Goal: Complete application form: Complete application form

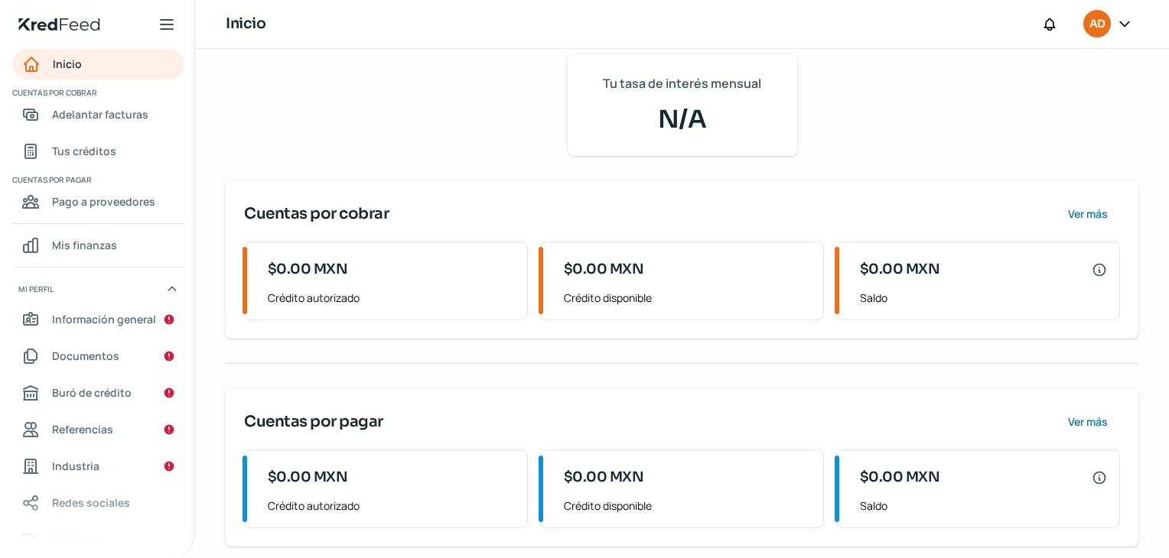
scroll to position [189, 0]
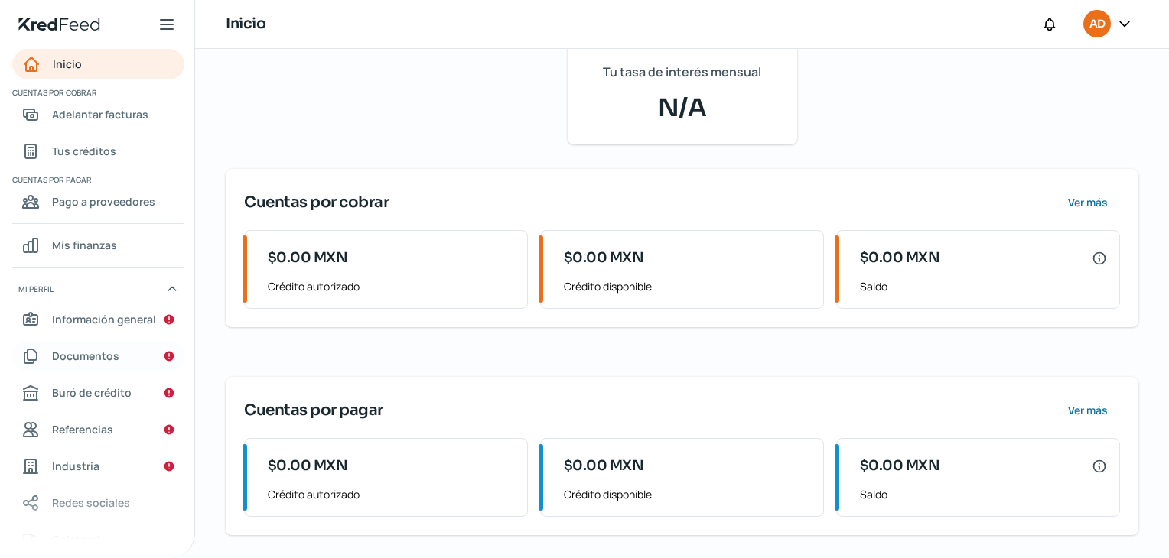
click at [104, 361] on span "Documentos" at bounding box center [85, 356] width 67 height 19
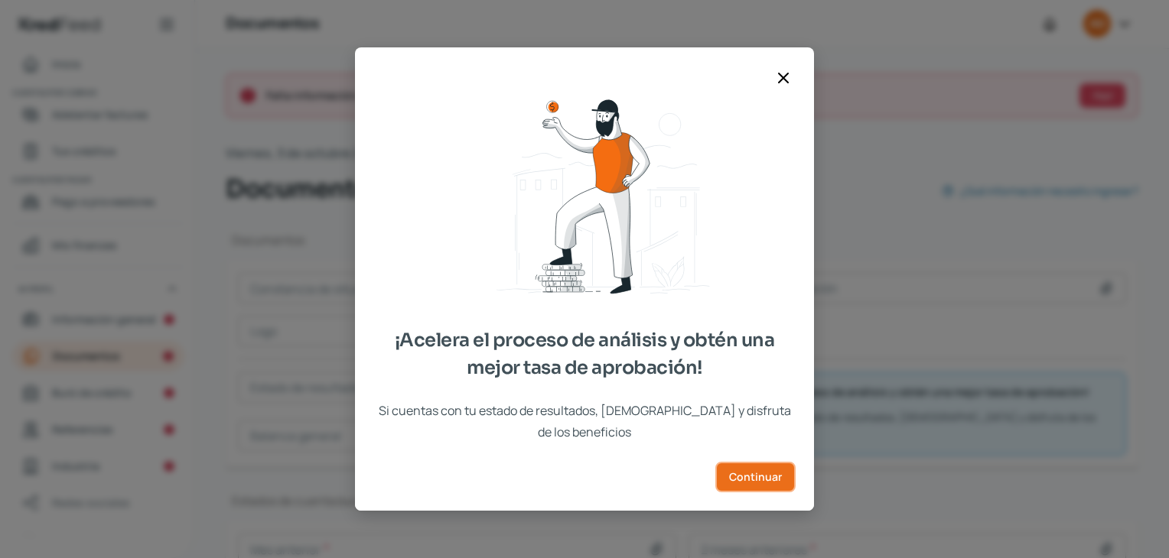
click at [750, 472] on span "Continuar" at bounding box center [755, 477] width 53 height 11
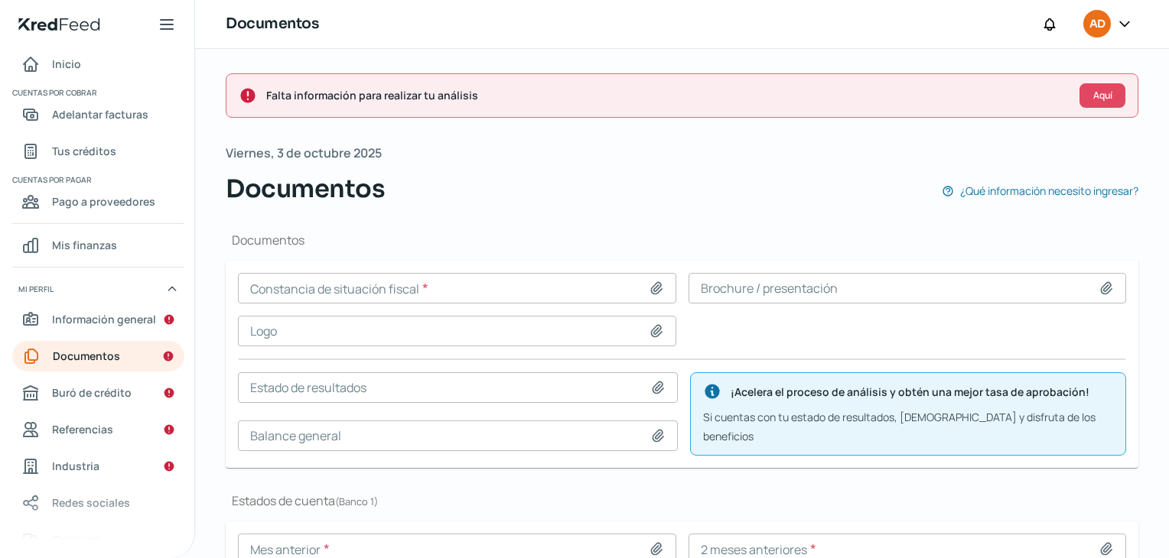
scroll to position [76, 0]
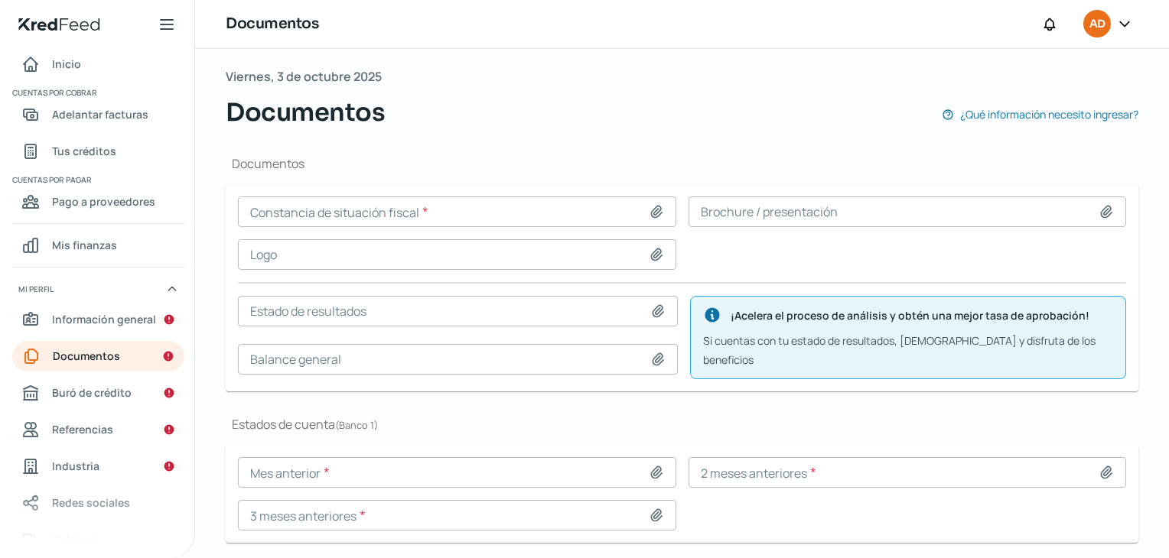
click at [652, 210] on icon at bounding box center [656, 211] width 15 height 15
type input "C:\fakepath\CSF MyriamR.pdf"
type input "CSF MyriamR.pdf"
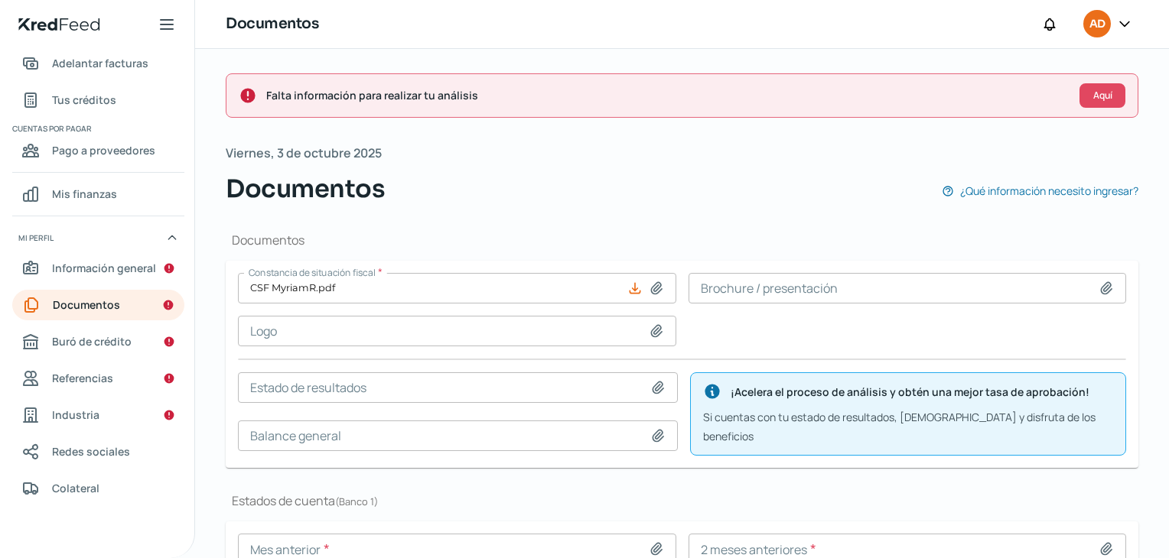
scroll to position [110, 0]
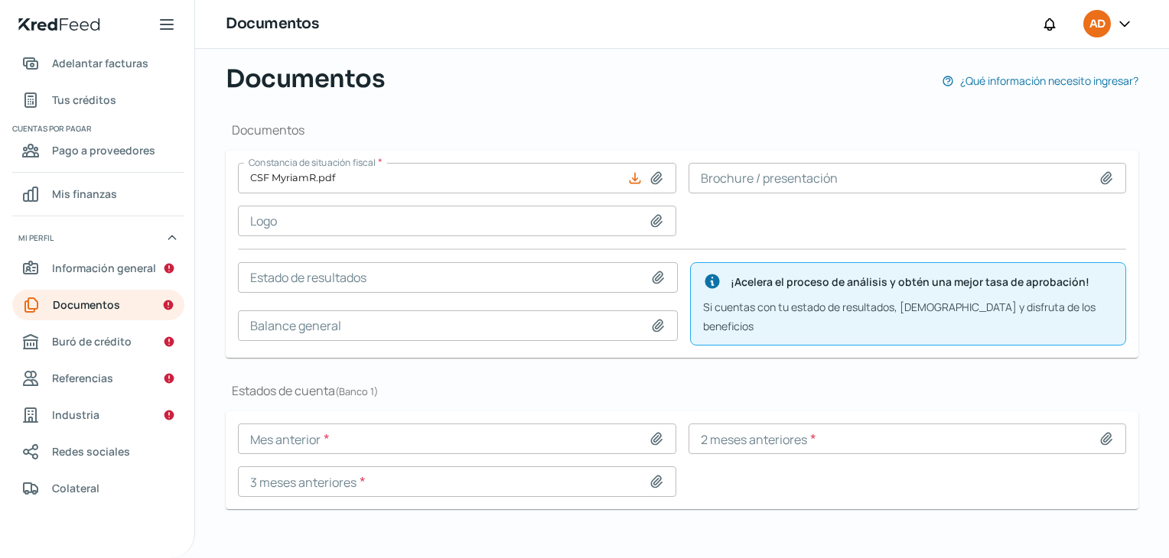
click at [651, 434] on icon at bounding box center [656, 439] width 11 height 11
type input "C:\fakepath\[DATE].pdf"
type input "[DATE].pdf"
click at [759, 428] on input at bounding box center [907, 439] width 438 height 31
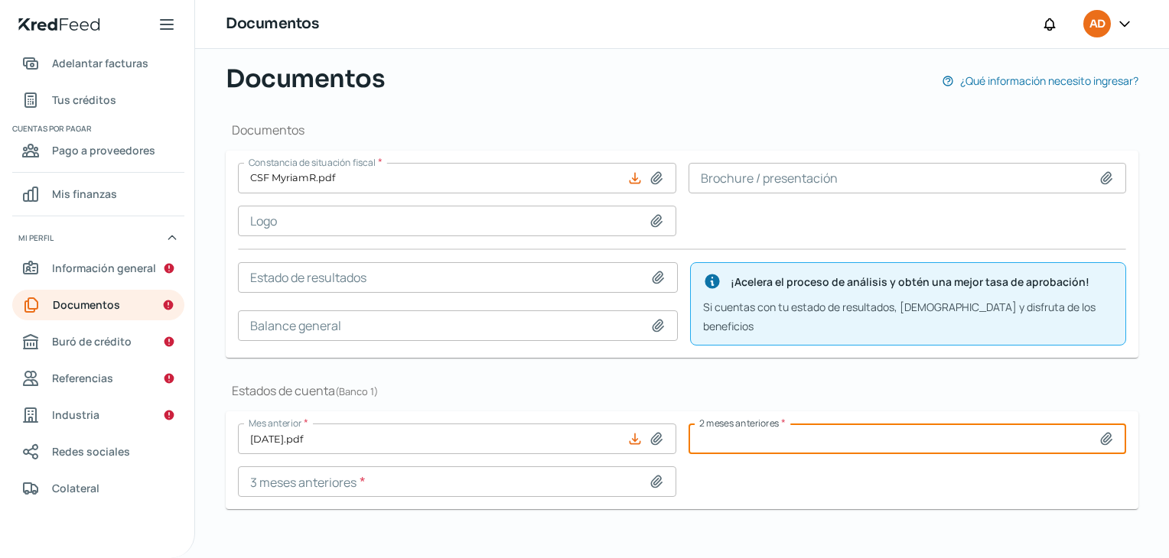
type input "C:\fakepath\[DATE].pdf"
type input "[DATE].pdf"
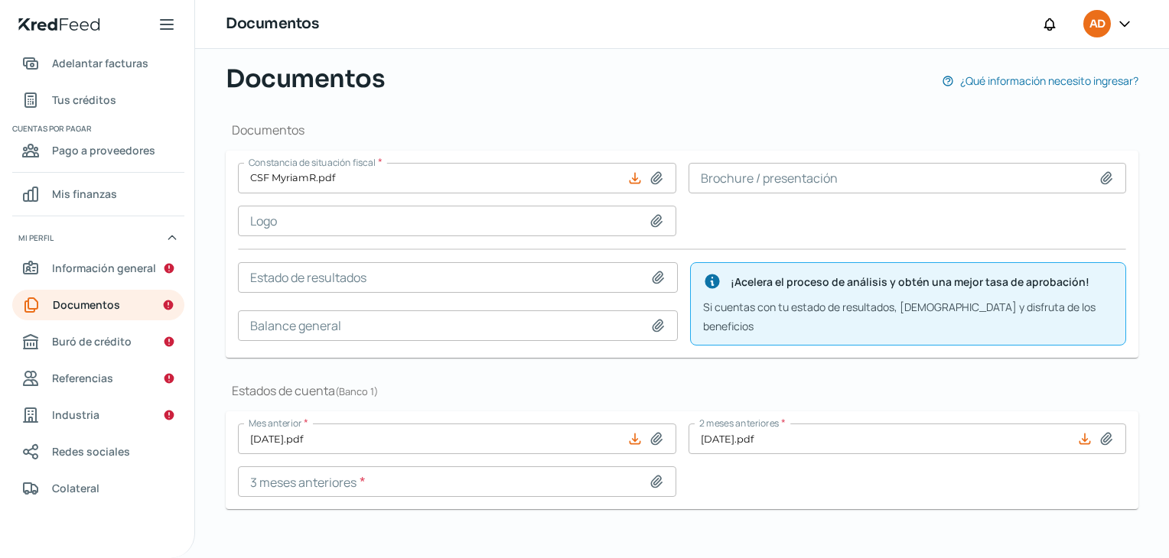
click at [649, 431] on icon at bounding box center [656, 438] width 15 height 15
type input "C:\fakepath\[DATE].pdf"
type input "[DATE].pdf"
click at [820, 428] on input "[DATE].pdf" at bounding box center [907, 439] width 438 height 31
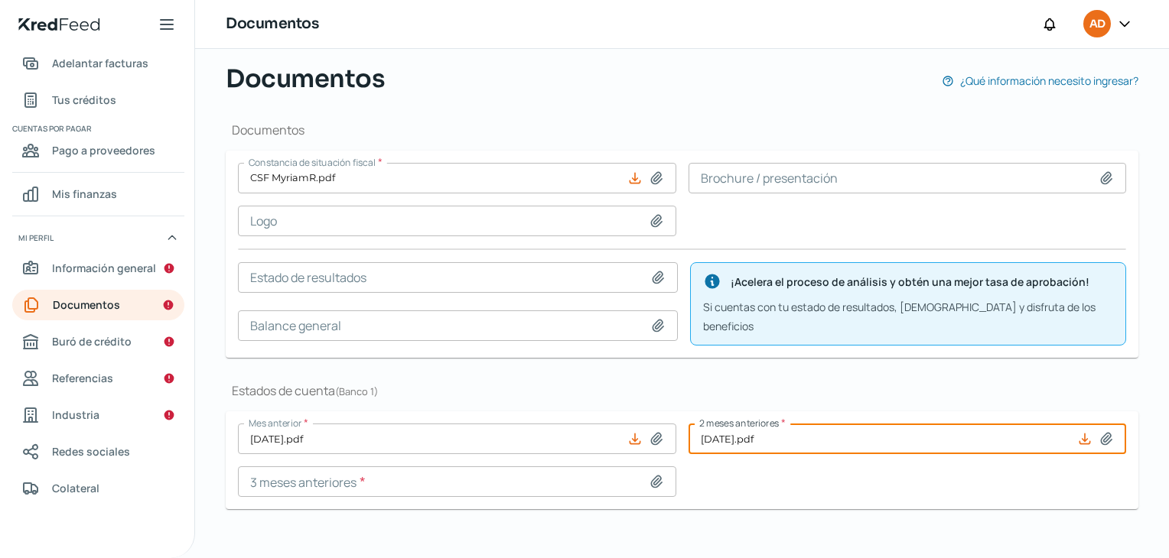
click at [597, 467] on input at bounding box center [457, 482] width 438 height 31
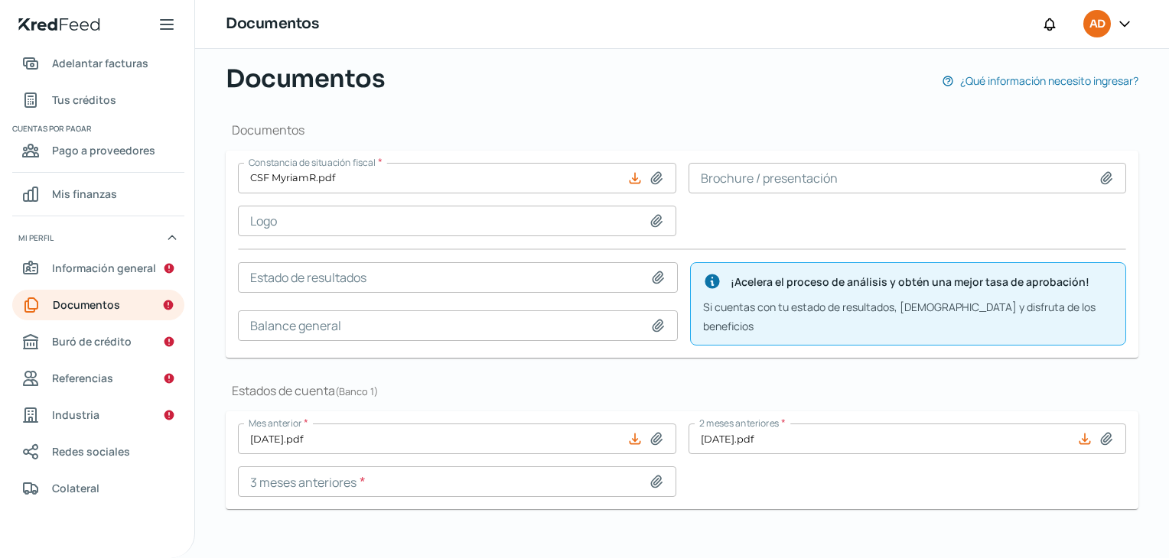
type input "C:\fakepath\[DATE].pdf"
type input "[DATE].pdf"
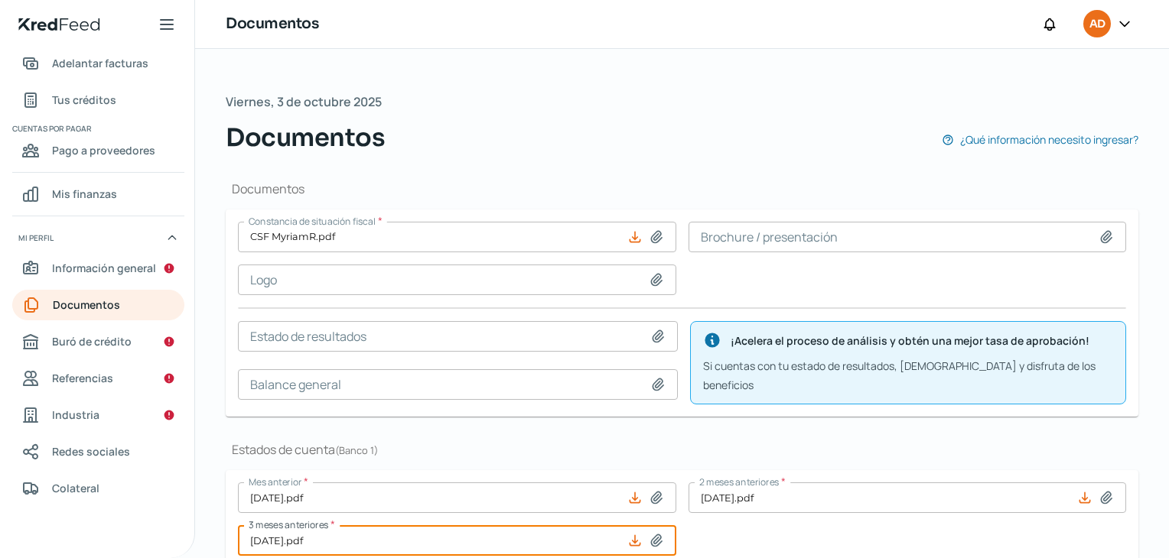
scroll to position [0, 0]
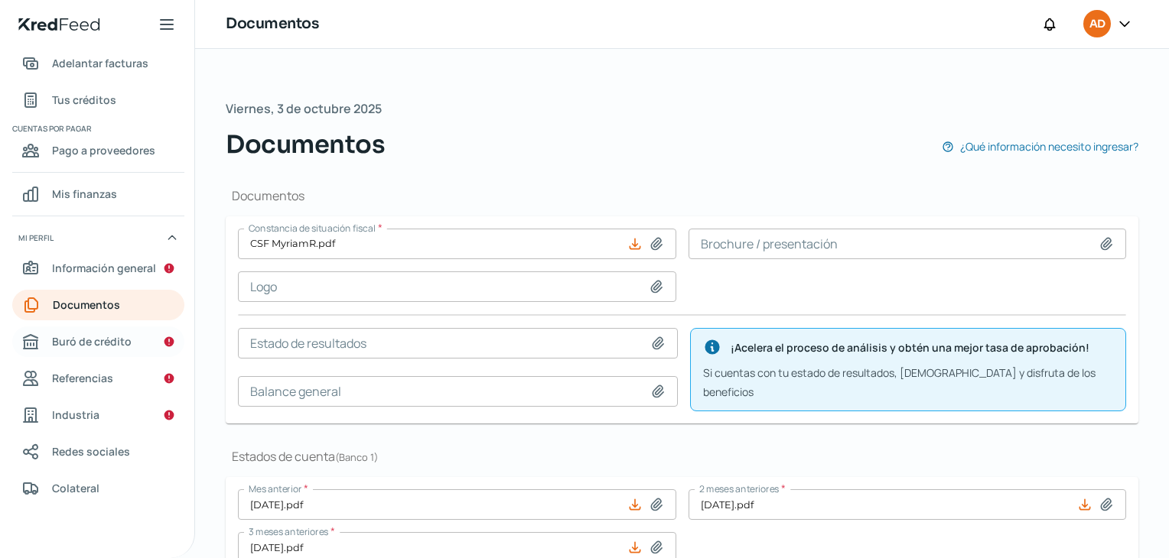
click at [102, 342] on span "Buró de crédito" at bounding box center [92, 341] width 80 height 19
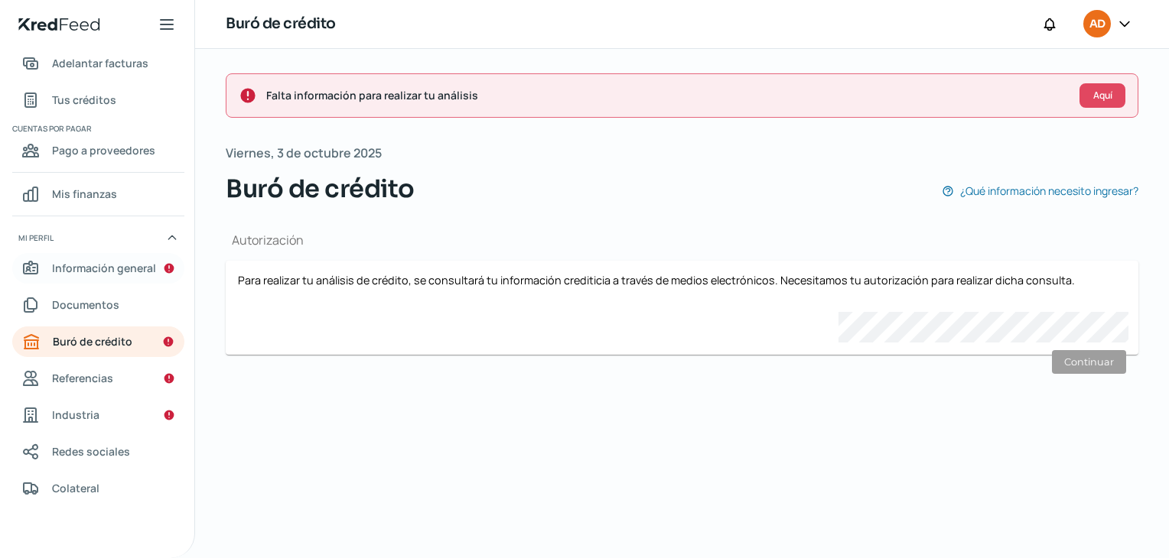
click at [109, 279] on link "Información general" at bounding box center [98, 268] width 172 height 31
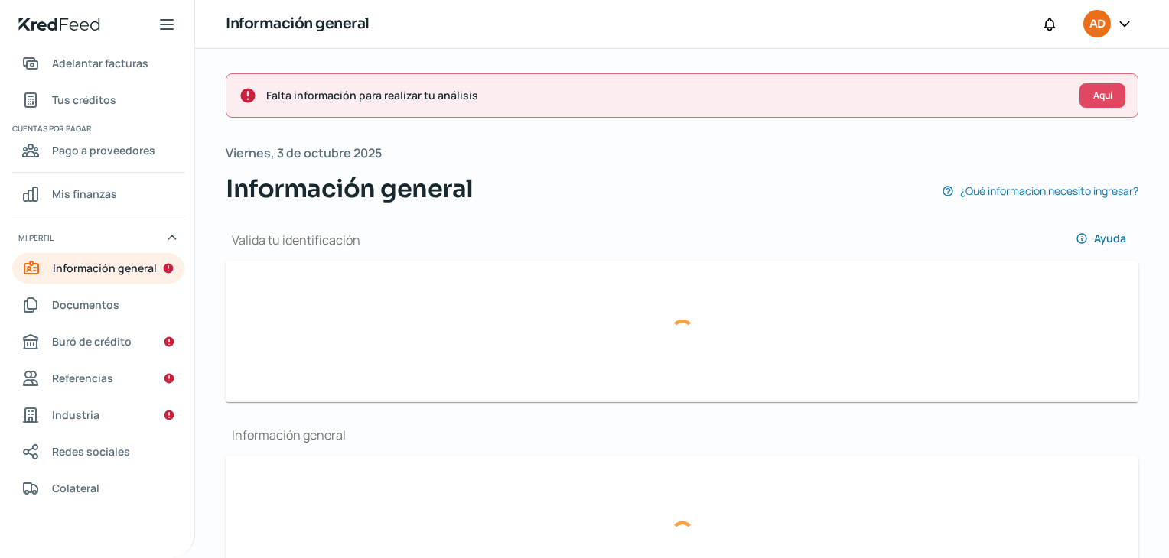
type input "[EMAIL_ADDRESS][DOMAIN_NAME]"
type input "55 - 6069 - 6846"
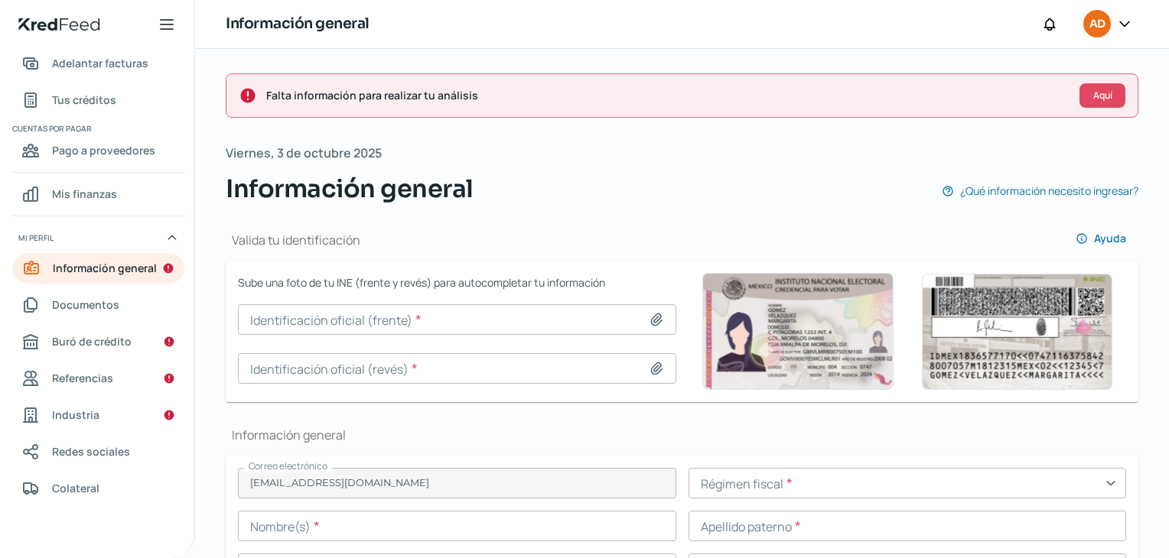
scroll to position [76, 0]
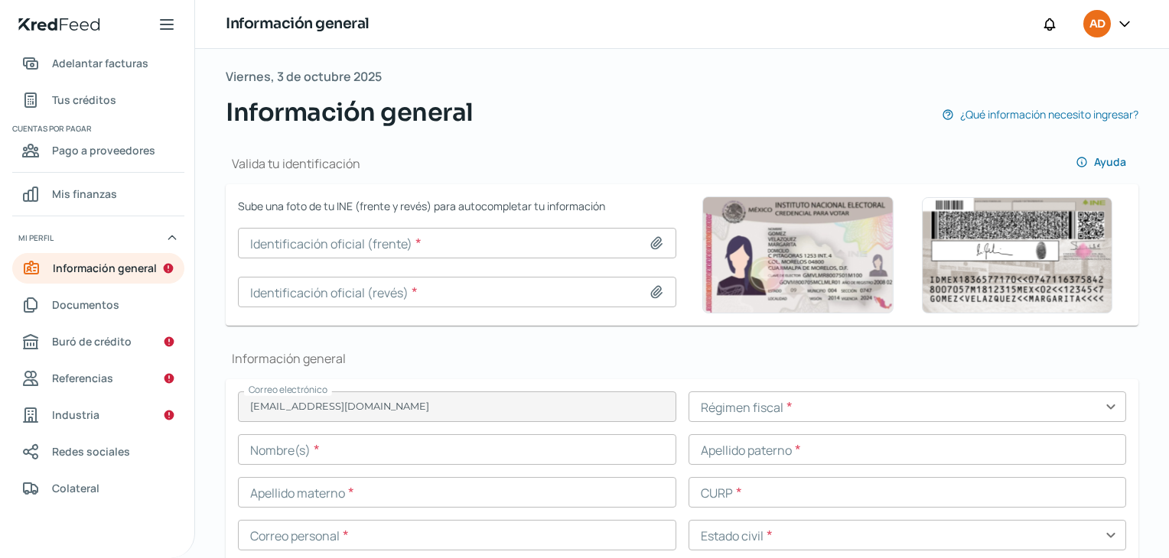
click at [369, 252] on input at bounding box center [457, 243] width 438 height 31
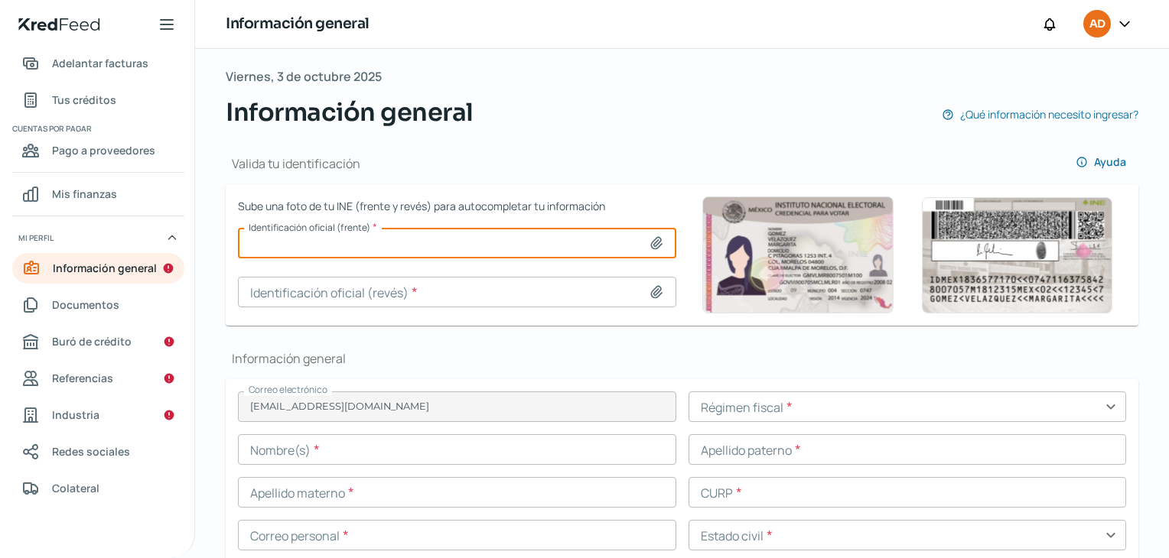
click at [653, 240] on icon at bounding box center [656, 243] width 11 height 11
click at [633, 243] on input at bounding box center [457, 243] width 438 height 31
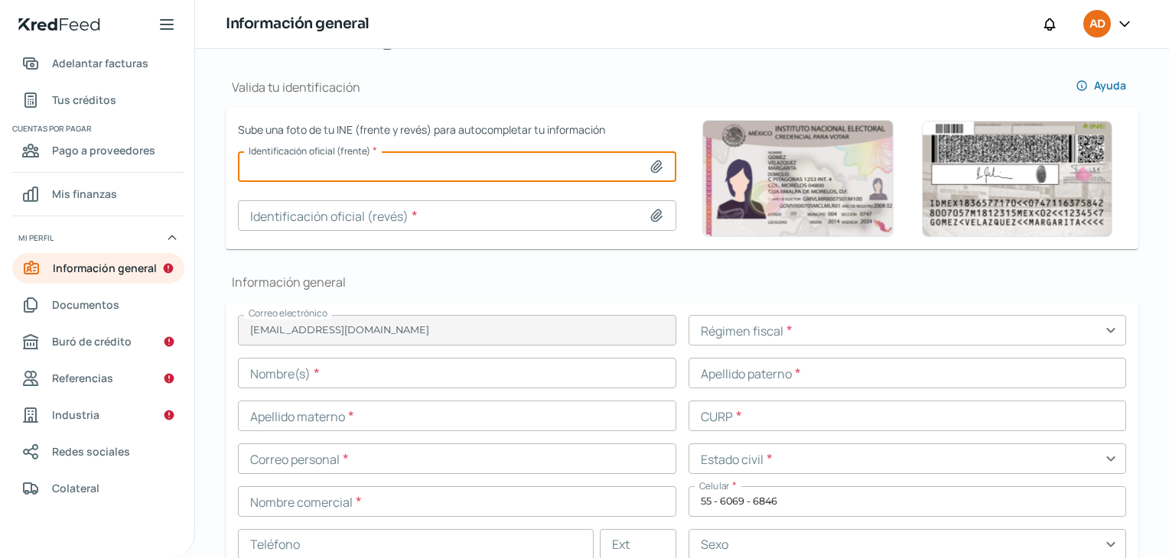
scroll to position [306, 0]
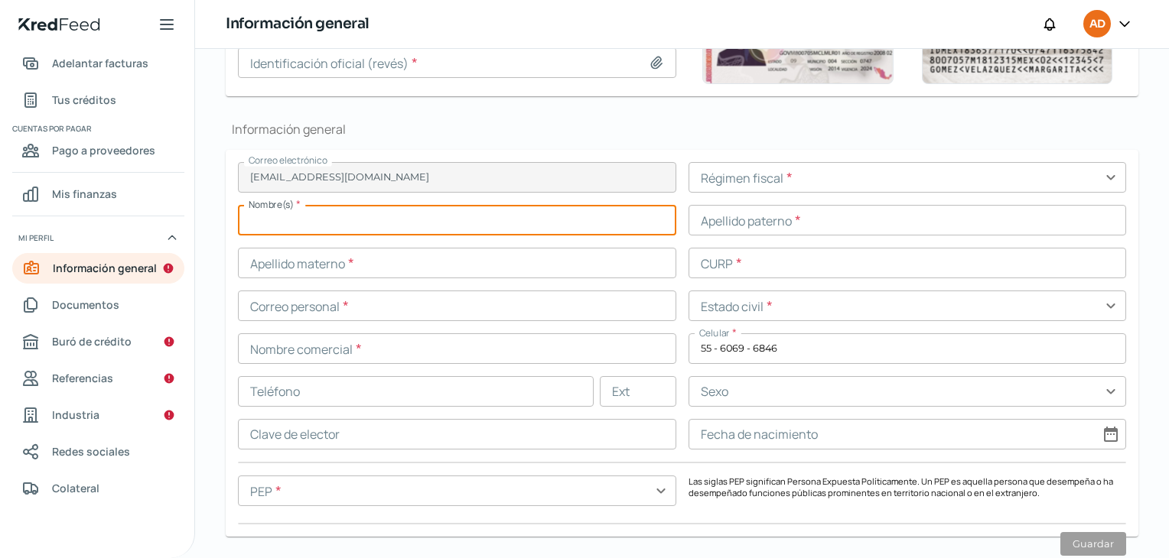
click at [281, 224] on input "text" at bounding box center [457, 220] width 438 height 31
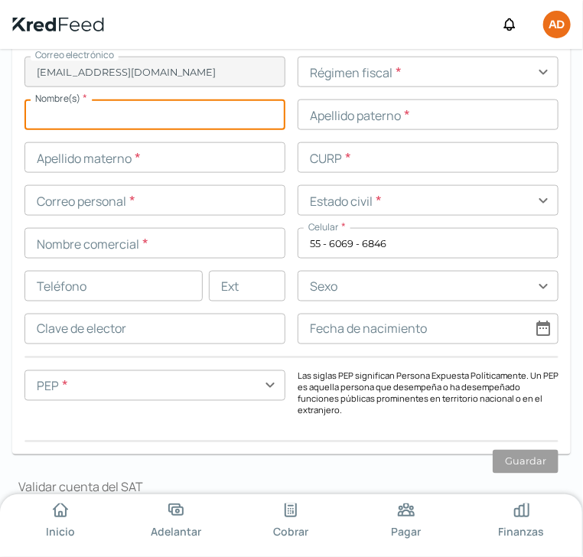
scroll to position [465, 0]
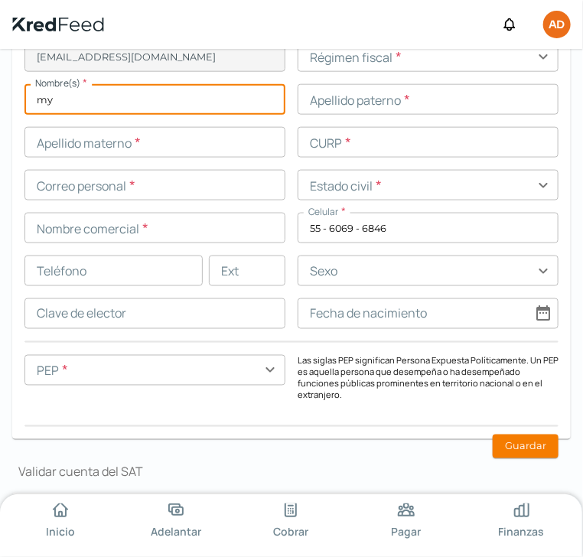
type input "m"
type input "[PERSON_NAME]"
click at [330, 92] on input "text" at bounding box center [428, 99] width 261 height 31
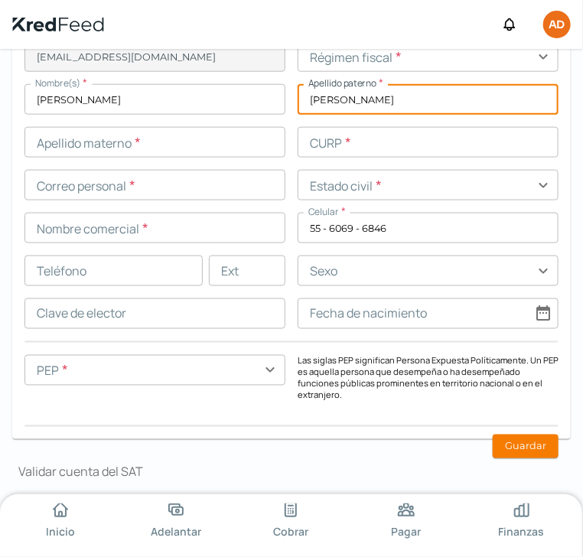
type input "[PERSON_NAME]"
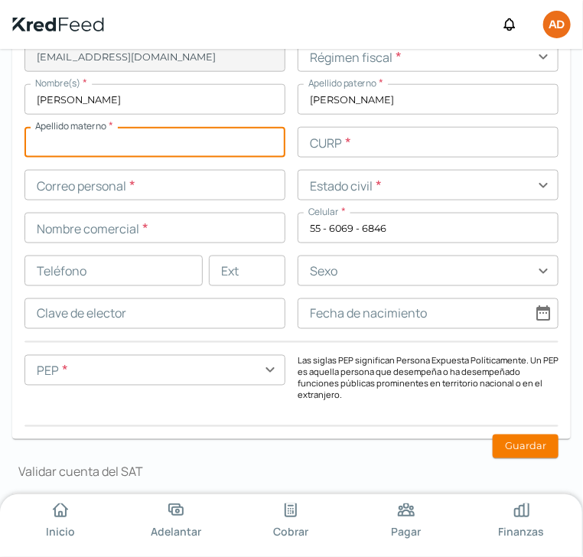
click at [125, 142] on input "text" at bounding box center [154, 142] width 261 height 31
type input "[PERSON_NAME]"
click at [343, 142] on input "text" at bounding box center [428, 142] width 261 height 31
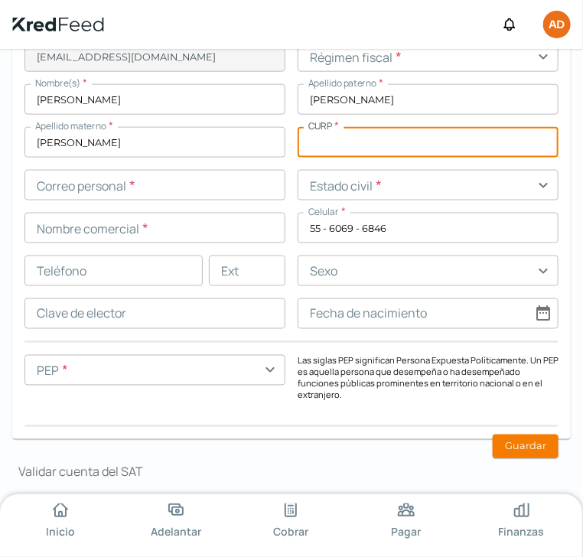
paste input "ROOM800815MDFMRY02"
type input "ROOM800815MDFMRY02"
click at [43, 186] on input "text" at bounding box center [154, 185] width 261 height 31
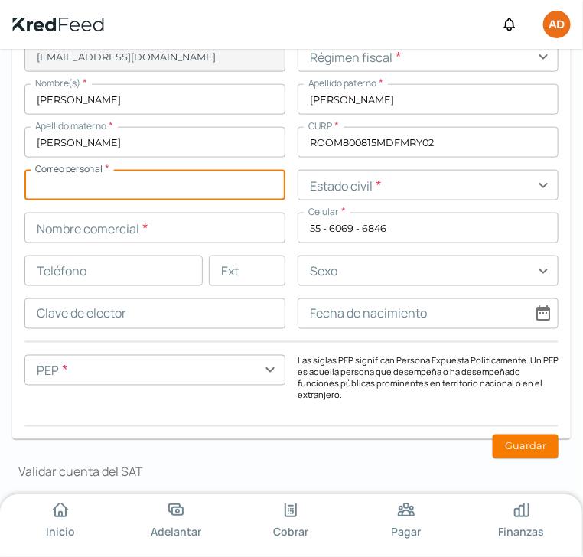
paste input "[EMAIL_ADDRESS][DOMAIN_NAME]"
type input "[EMAIL_ADDRESS][DOMAIN_NAME]"
click at [357, 189] on input "text" at bounding box center [428, 185] width 261 height 31
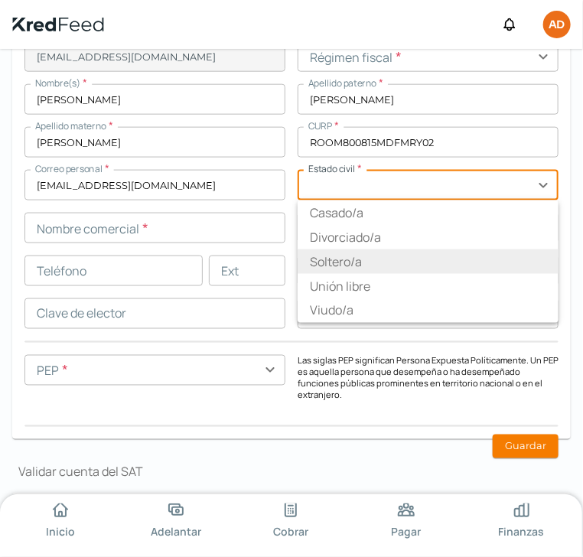
click at [352, 252] on li "Soltero/a" at bounding box center [428, 261] width 261 height 24
type input "Soltero/a"
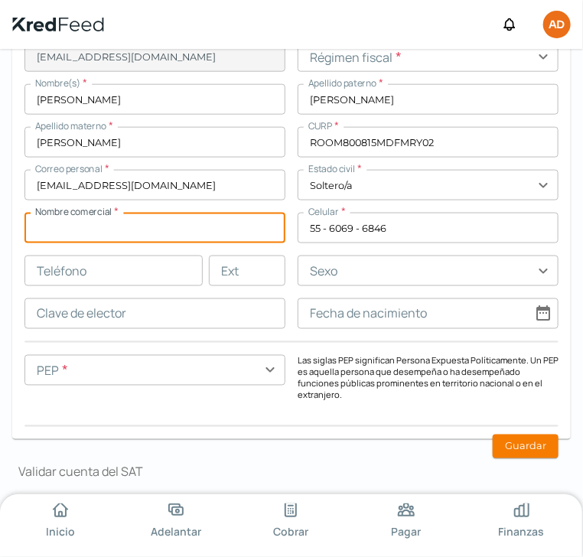
click at [105, 231] on input "text" at bounding box center [154, 228] width 261 height 31
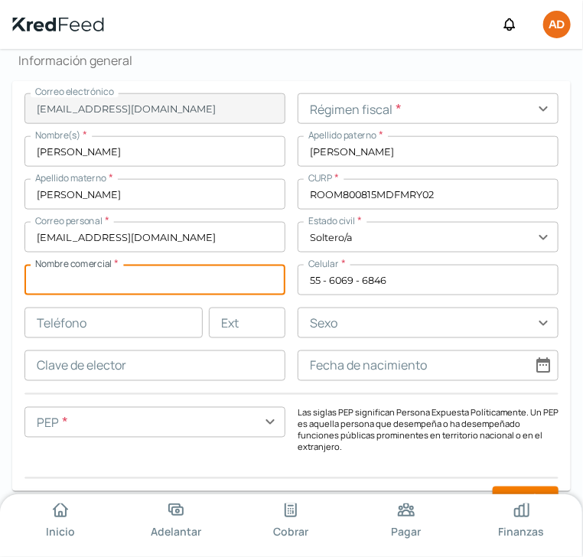
scroll to position [389, 0]
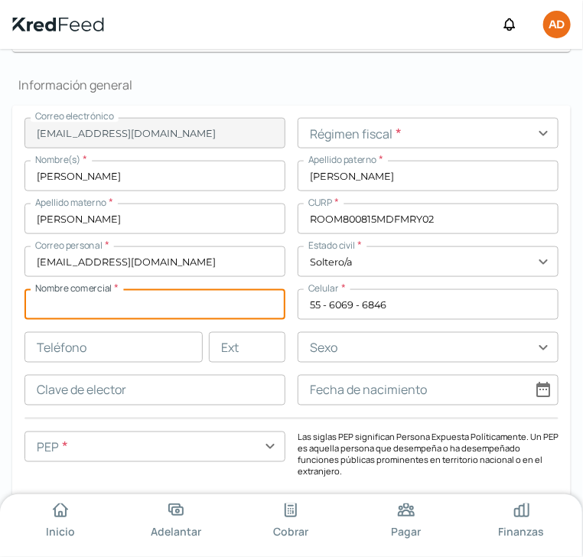
drag, startPoint x: 98, startPoint y: 233, endPoint x: 93, endPoint y: 305, distance: 72.0
click at [94, 306] on input "text" at bounding box center [154, 304] width 261 height 31
paste input "imtools"
type input "imtools"
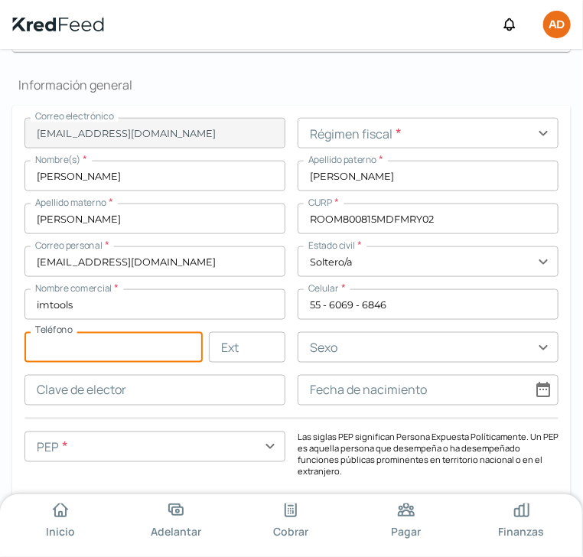
click at [52, 345] on input "text" at bounding box center [113, 347] width 178 height 31
type input "55 - 6069 - 6846"
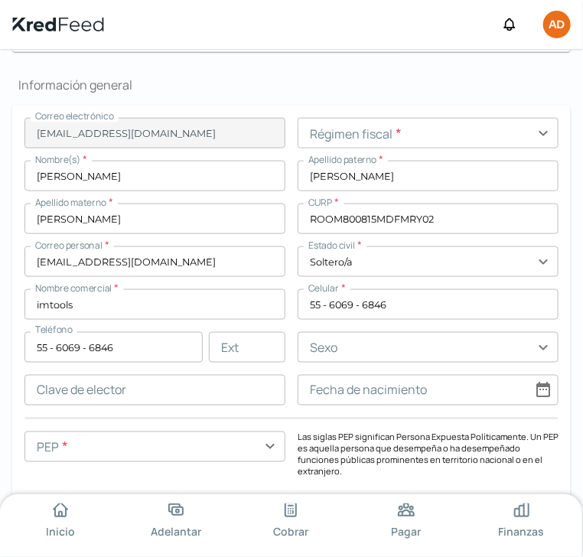
click at [281, 369] on div "Correo electrónico [EMAIL_ADDRESS][DOMAIN_NAME] Régimen fiscal * expand_more No…" at bounding box center [291, 311] width 534 height 386
click at [363, 348] on input "text" at bounding box center [428, 347] width 261 height 31
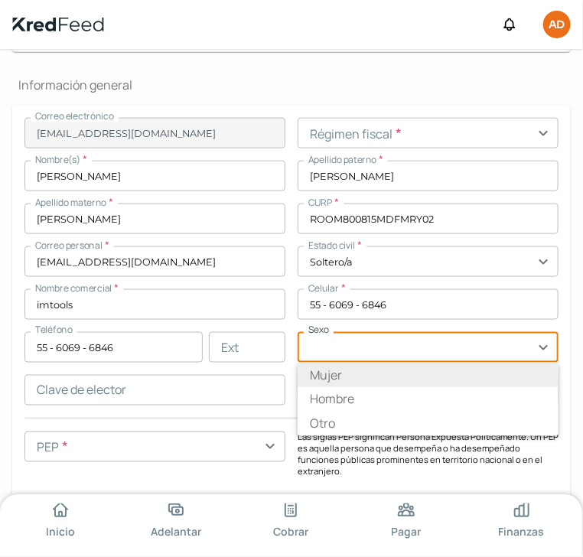
click at [349, 384] on li "Mujer" at bounding box center [428, 375] width 261 height 24
type input "Mujer"
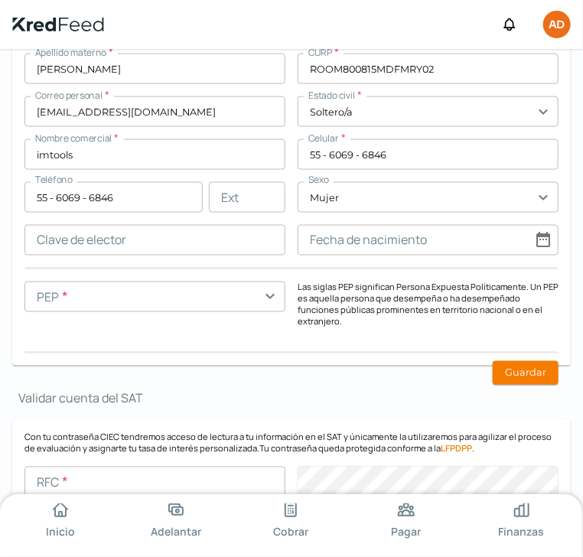
scroll to position [542, 0]
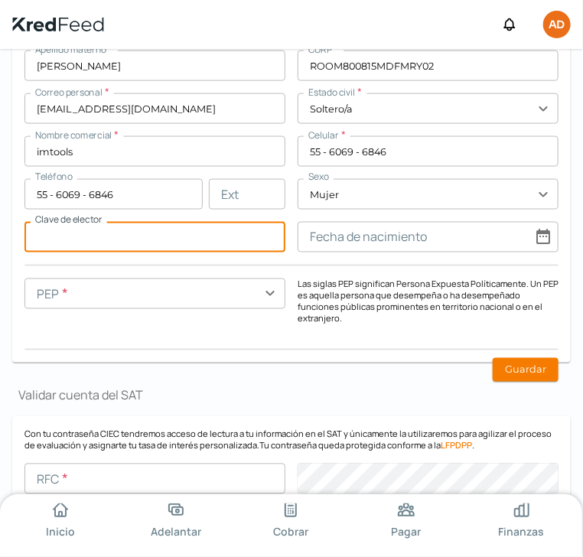
click at [86, 231] on input "text" at bounding box center [154, 237] width 261 height 31
click at [211, 296] on input "text" at bounding box center [154, 293] width 261 height 31
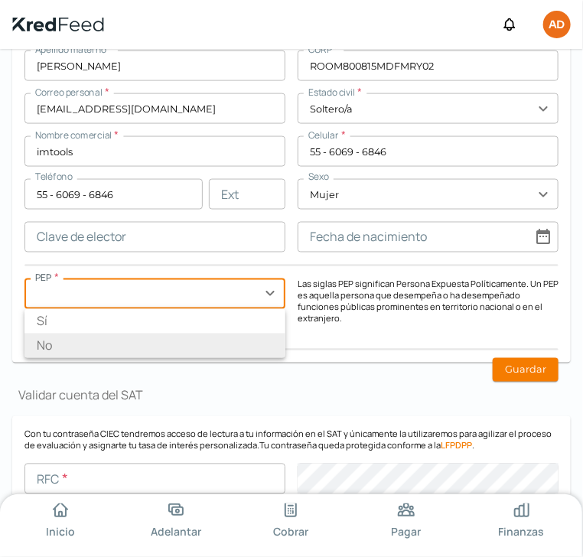
click at [184, 335] on li "No" at bounding box center [154, 346] width 261 height 24
type input "No"
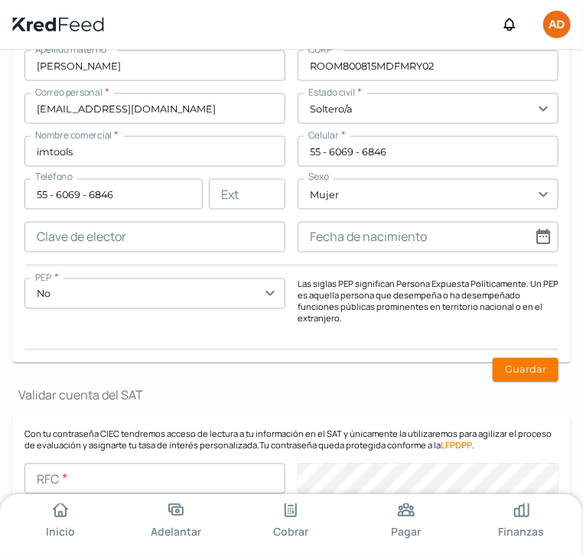
click at [142, 239] on input "text" at bounding box center [154, 237] width 261 height 31
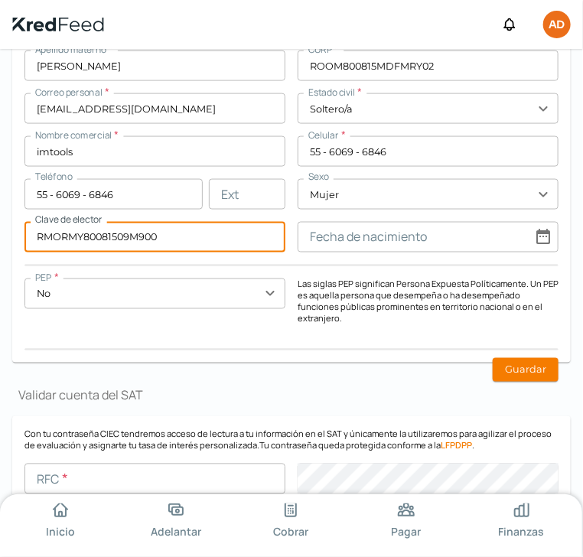
type input "RMORMY80081509M900"
click at [333, 239] on input at bounding box center [428, 237] width 261 height 31
select select "9"
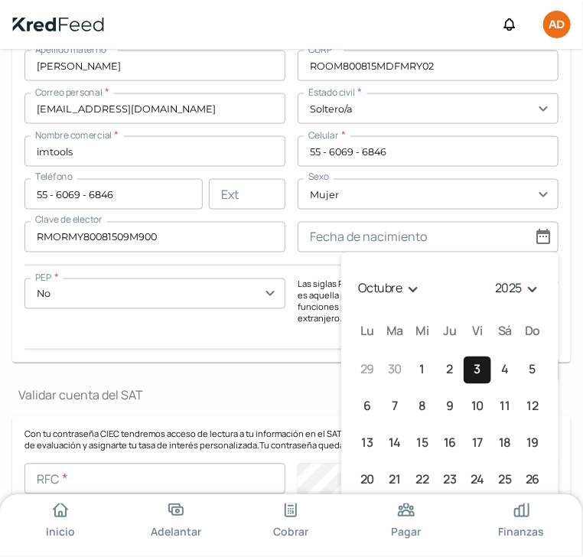
click at [512, 288] on select "1925 1926 1927 1928 1929 1930 1931 1932 1933 1934 1935 1936 1937 1938 1939 1940…" at bounding box center [519, 289] width 54 height 24
select select "1980"
click at [493, 277] on select "1925 1926 1927 1928 1929 1930 1931 1932 1933 1934 1935 1936 1937 1938 1939 1940…" at bounding box center [519, 289] width 54 height 24
click at [392, 291] on select "enero febrero marzo [PERSON_NAME] [PERSON_NAME] septiembre octubre noviembre di…" at bounding box center [389, 289] width 72 height 24
select select "7"
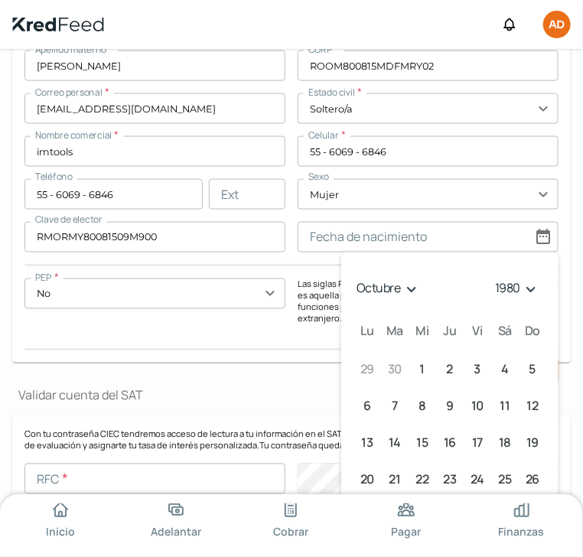
click at [353, 277] on select "enero febrero marzo [PERSON_NAME] [PERSON_NAME] septiembre octubre noviembre di…" at bounding box center [389, 289] width 72 height 24
click at [478, 439] on span "15" at bounding box center [477, 443] width 11 height 21
type input "[DATE]"
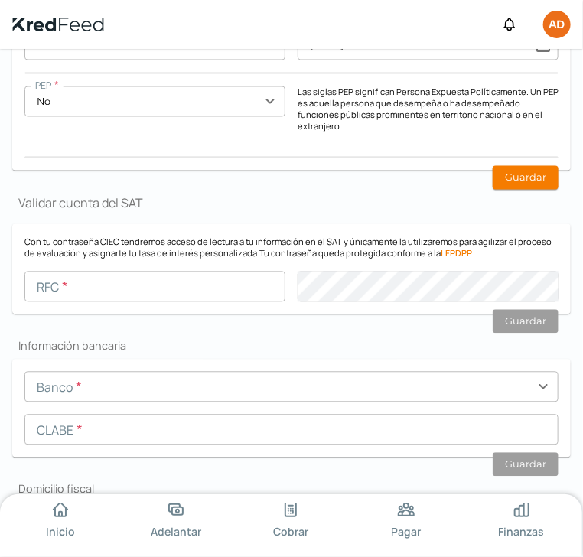
scroll to position [771, 0]
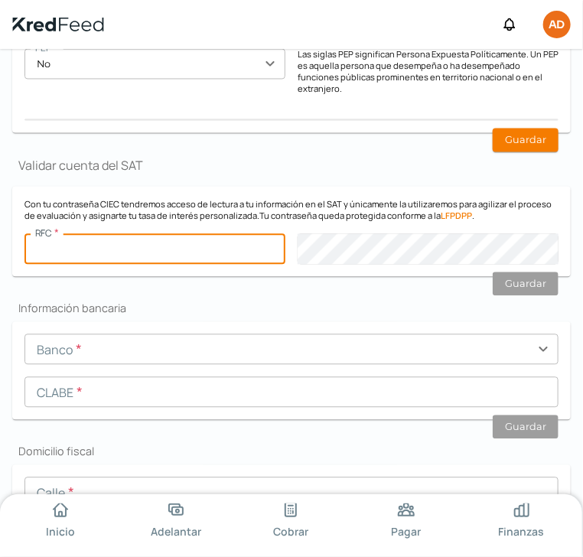
paste input "ROOM800815QT7"
type input "ROOM800815QT7"
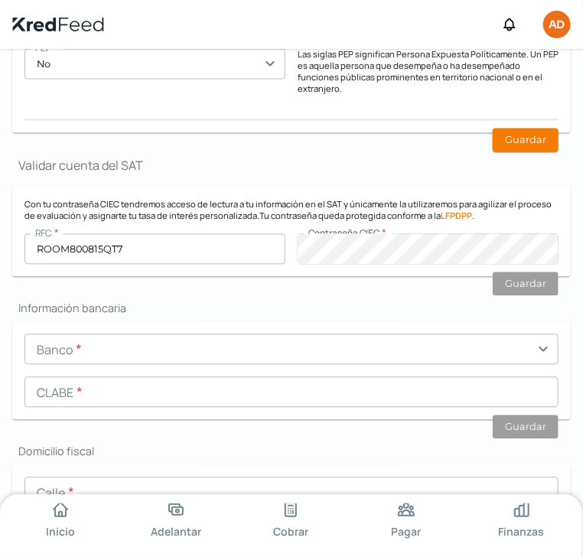
click at [285, 244] on div "RFC * ROOM800815QT7 Contraseña CIEC *" at bounding box center [291, 249] width 534 height 31
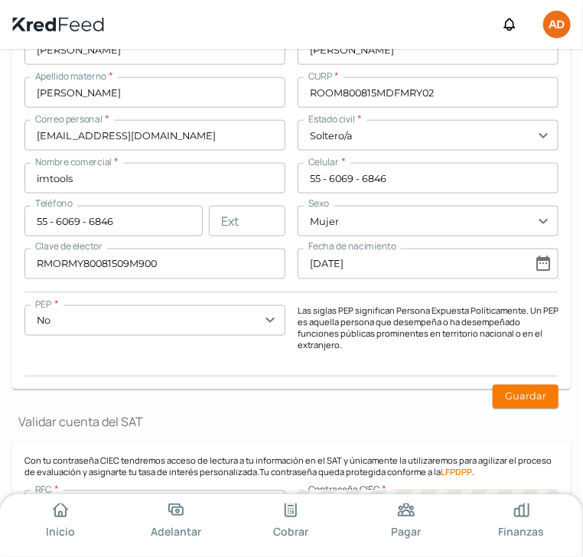
scroll to position [542, 0]
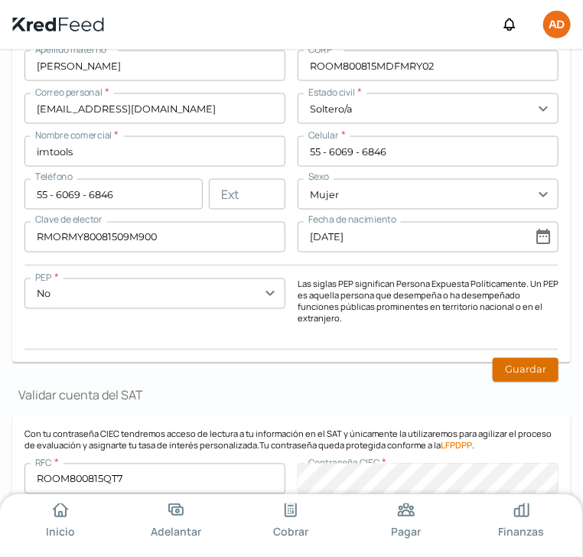
click at [509, 358] on button "Guardar" at bounding box center [526, 370] width 66 height 24
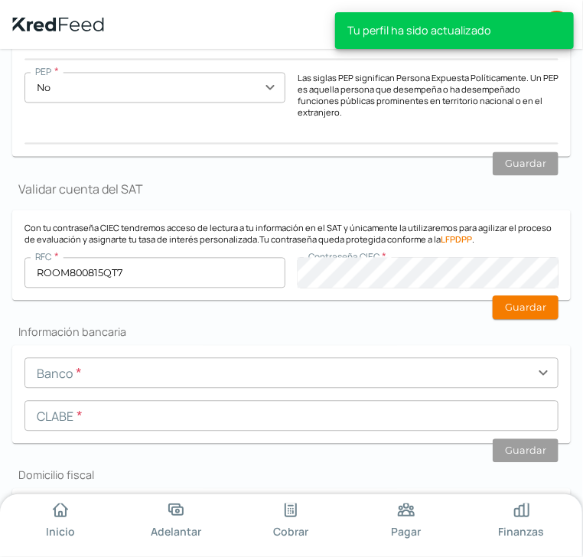
scroll to position [771, 0]
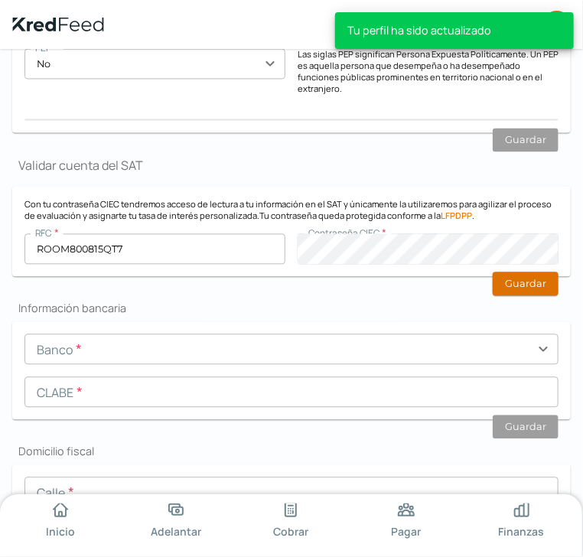
click at [520, 275] on button "Guardar" at bounding box center [526, 284] width 66 height 24
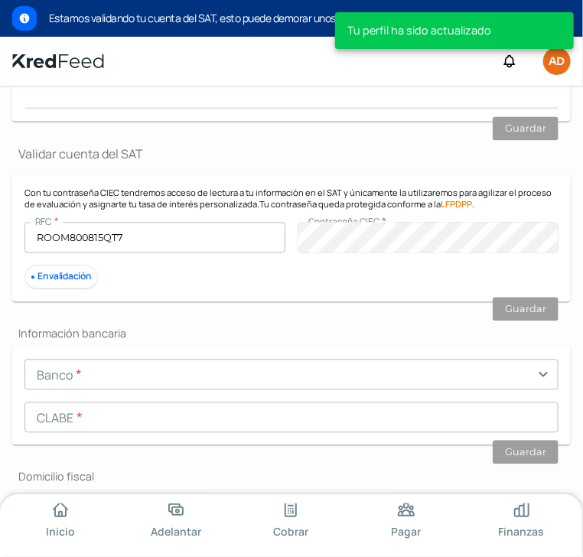
scroll to position [924, 0]
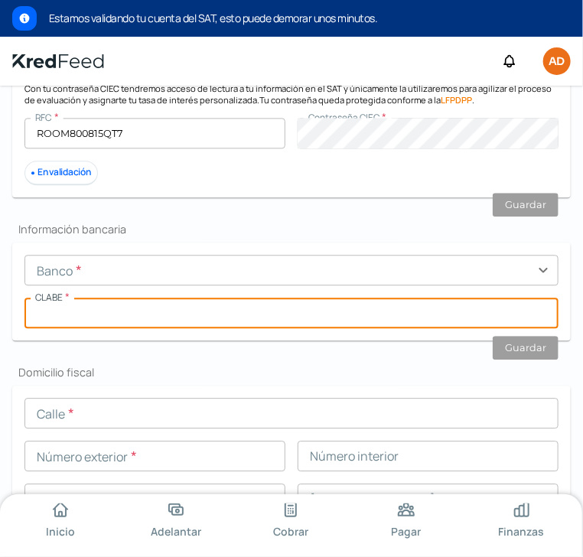
paste input "012180004873317973"
type input "012180004873317973"
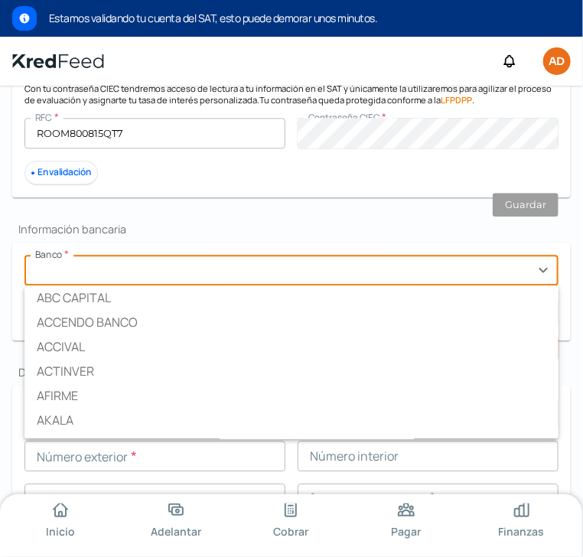
click at [72, 255] on input "text" at bounding box center [291, 270] width 534 height 31
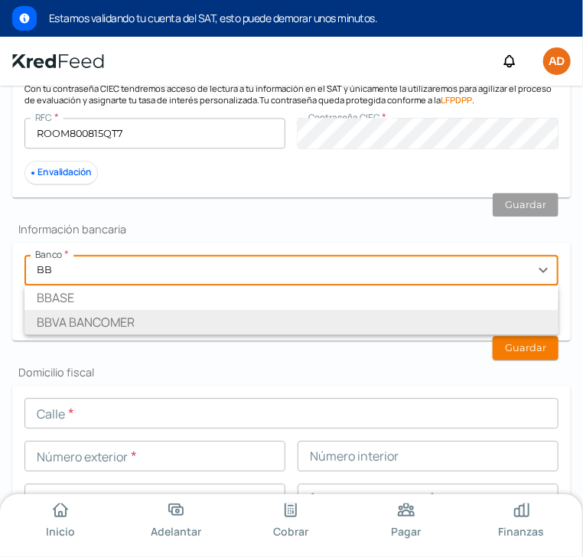
click at [112, 310] on li "BBVA BANCOMER" at bounding box center [291, 322] width 534 height 24
type input "BBVA BANCOMER"
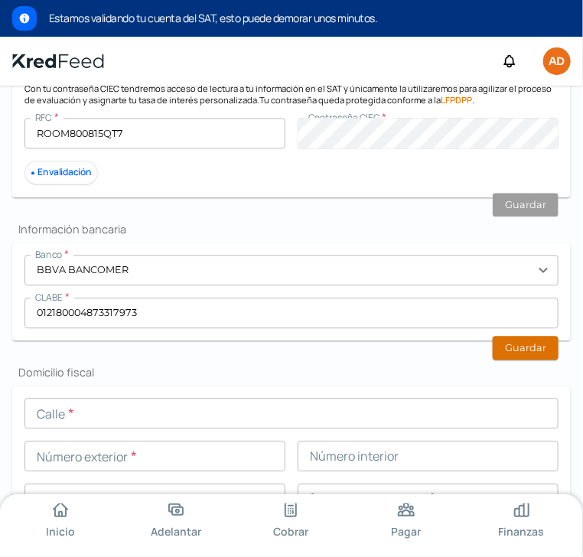
click at [525, 340] on button "Guardar" at bounding box center [526, 348] width 66 height 24
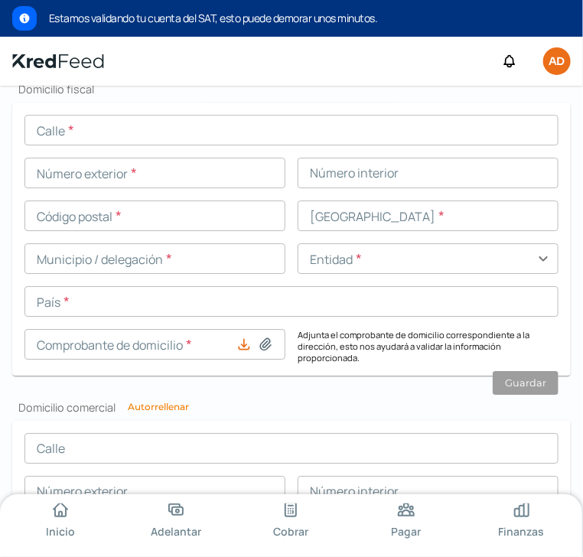
scroll to position [1230, 0]
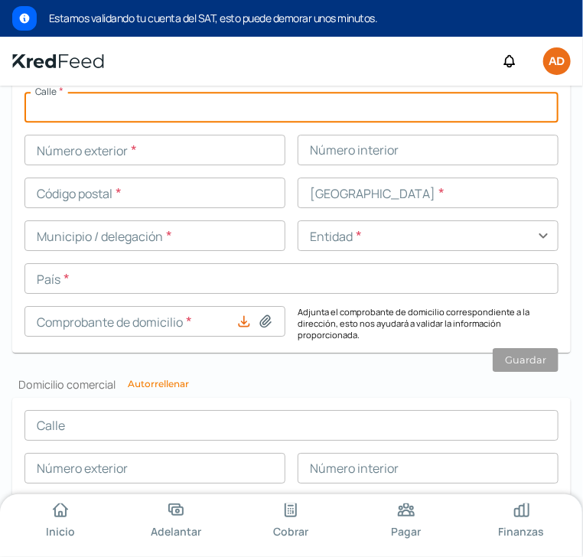
click at [83, 97] on input "text" at bounding box center [291, 107] width 534 height 31
type input "CLZDA [PERSON_NAME]"
click at [41, 148] on input "text" at bounding box center [154, 150] width 261 height 31
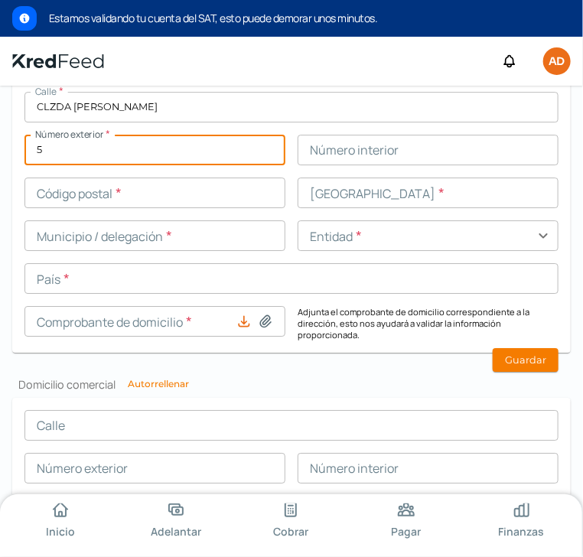
type input "5"
click at [63, 182] on input "text" at bounding box center [154, 192] width 261 height 31
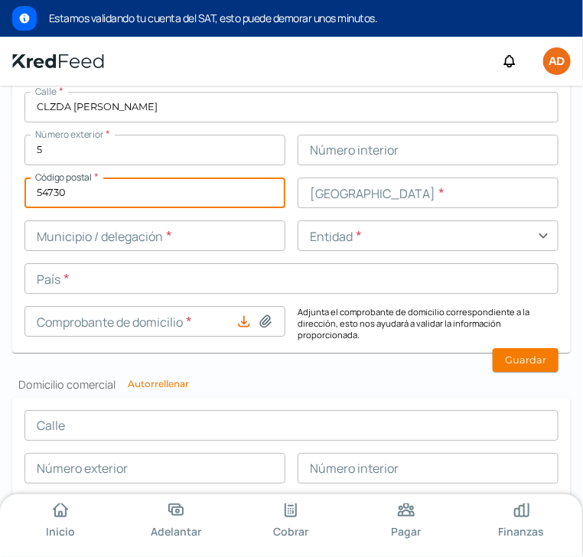
type input "54730"
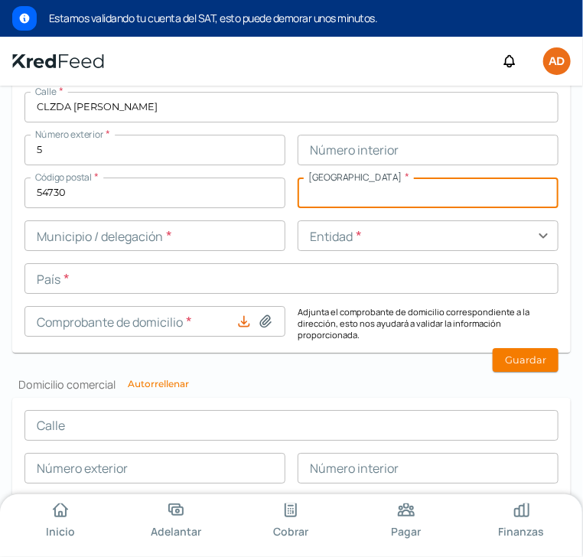
click at [329, 186] on input "text" at bounding box center [428, 192] width 261 height 31
paste input "COMPLEJO INDUSTRIAL CUAMATLA"
type input "COMPLEJO INDUSTRIAL CUAMATLA"
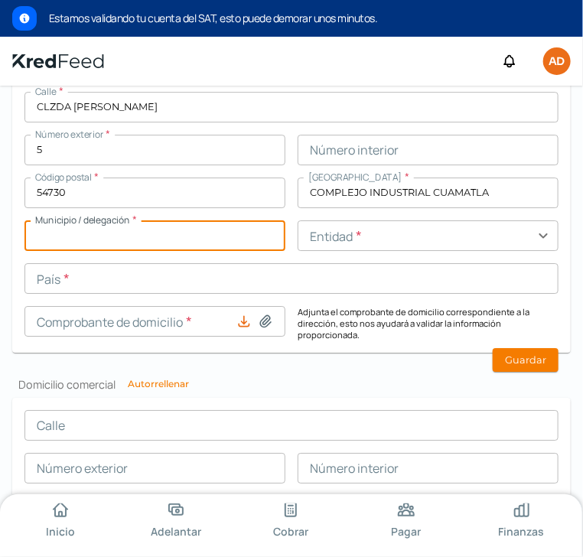
click at [146, 231] on input "text" at bounding box center [154, 235] width 261 height 31
paste input "CUAUTITLAN IZCALLI"
type input "CUAUTITLAN IZCALLI"
click at [328, 226] on input "text" at bounding box center [428, 235] width 261 height 31
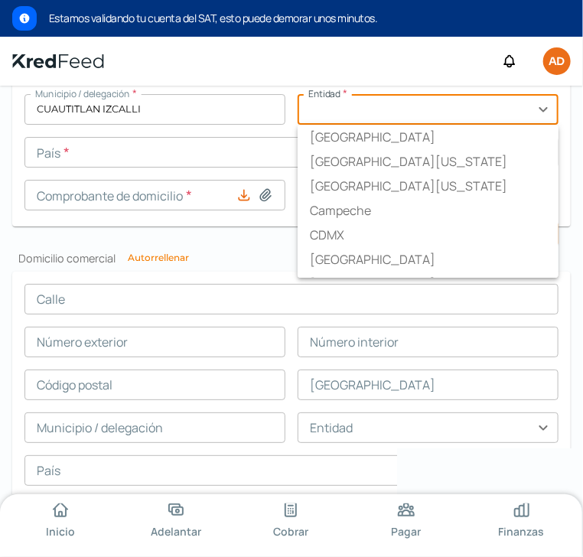
scroll to position [1383, 0]
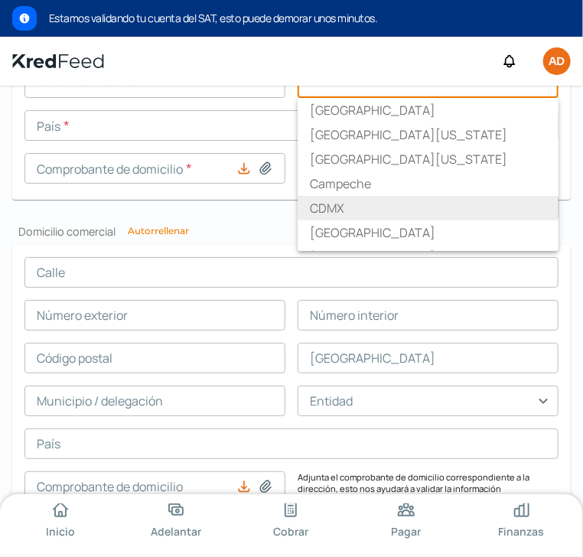
click at [355, 201] on li "CDMX" at bounding box center [428, 208] width 261 height 24
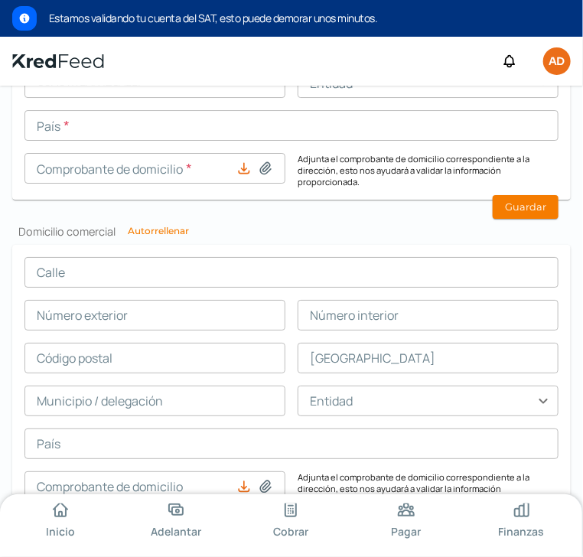
type input "CDMX"
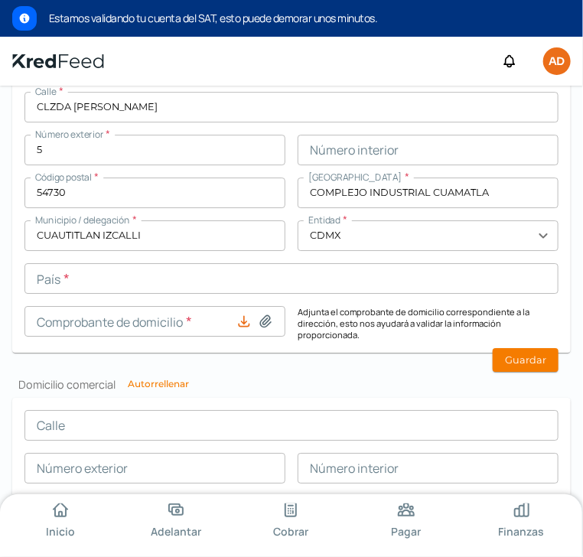
scroll to position [1306, 0]
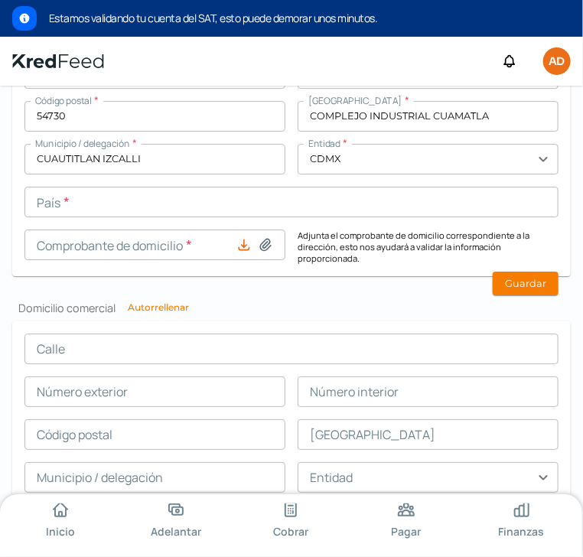
click at [203, 187] on input "text" at bounding box center [291, 202] width 534 height 31
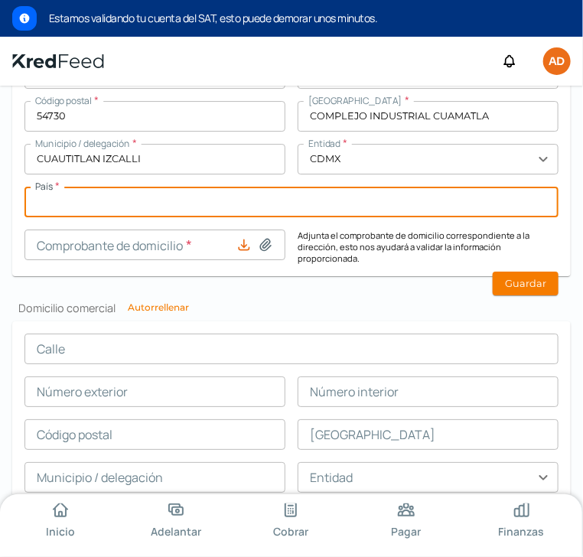
type input "[GEOGRAPHIC_DATA]"
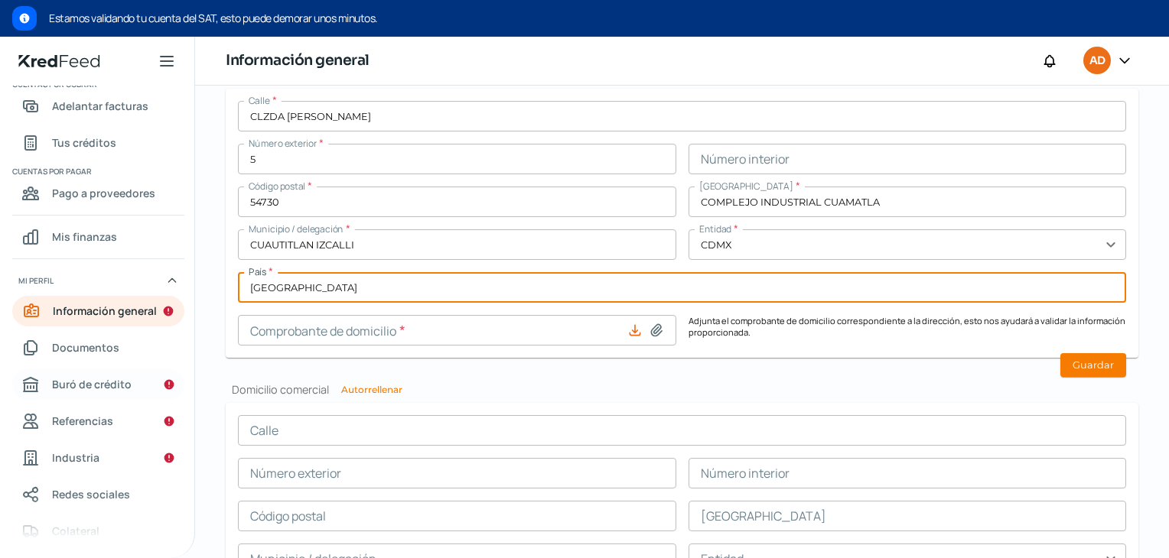
scroll to position [88, 0]
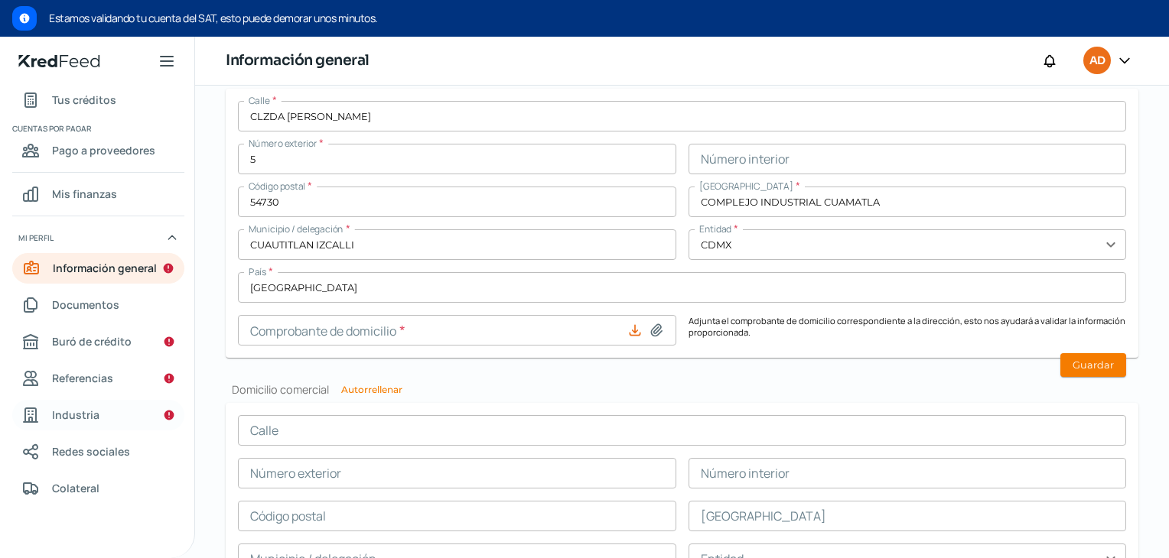
click at [112, 414] on link "Industria" at bounding box center [98, 415] width 172 height 31
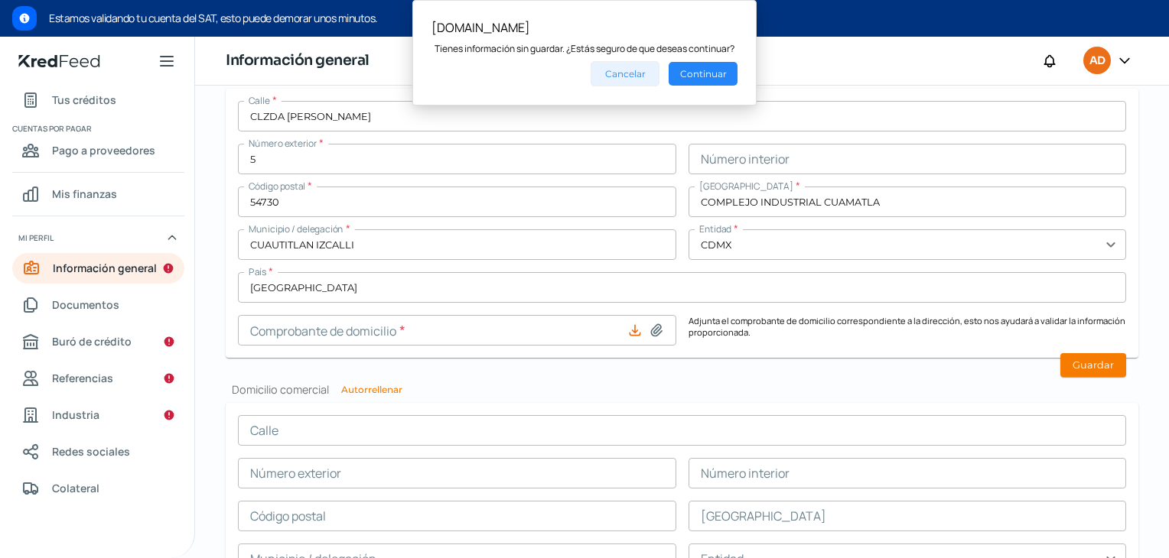
click at [646, 68] on button "Cancelar" at bounding box center [625, 73] width 69 height 25
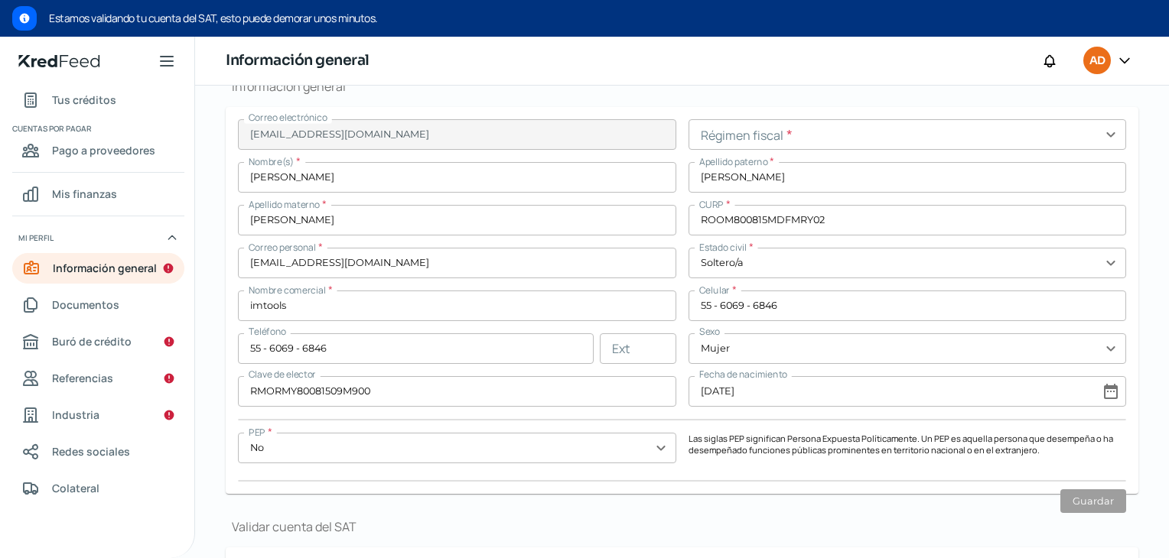
scroll to position [382, 0]
click at [149, 338] on link "Buró de crédito" at bounding box center [98, 342] width 172 height 31
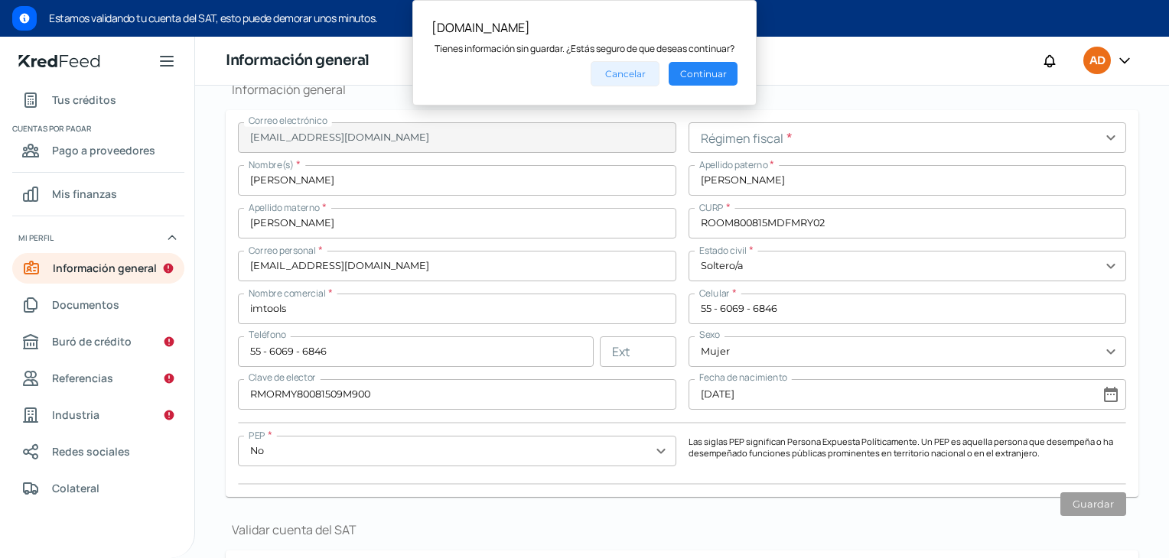
click at [633, 80] on button "Cancelar" at bounding box center [625, 73] width 69 height 25
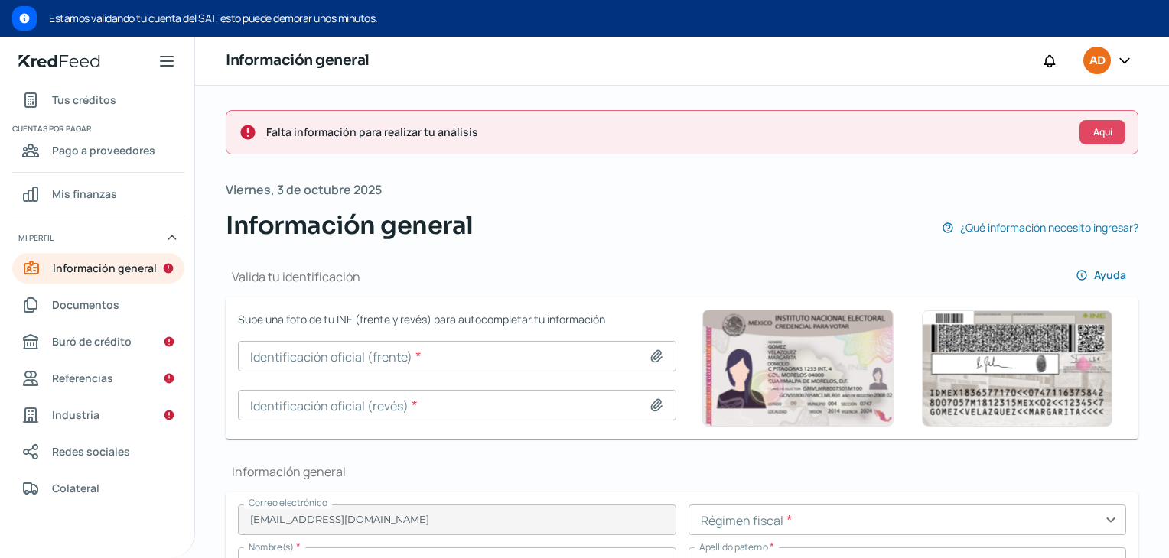
scroll to position [0, 0]
